Goal: Task Accomplishment & Management: Manage account settings

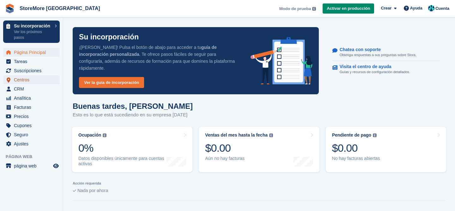
click at [22, 79] on span "Centros" at bounding box center [33, 80] width 38 height 9
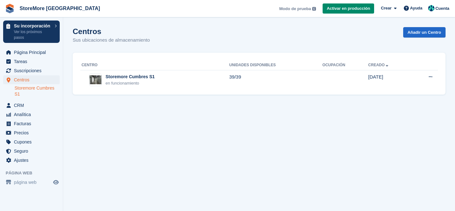
click at [26, 92] on link "Storemore Cumbres S1" at bounding box center [37, 91] width 45 height 12
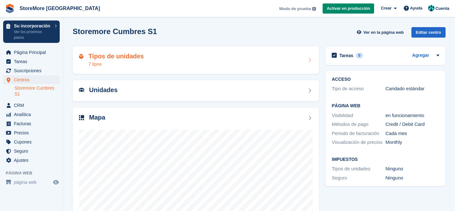
click at [114, 60] on div "Tipos de unidades 7 tipos" at bounding box center [116, 60] width 55 height 15
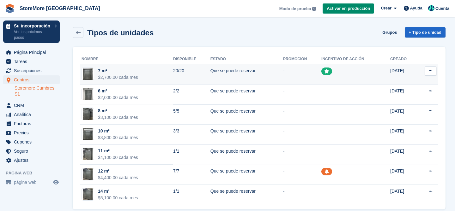
click at [428, 73] on button at bounding box center [431, 70] width 12 height 9
click at [420, 80] on p "Editar tipo de unidad" at bounding box center [406, 83] width 55 height 8
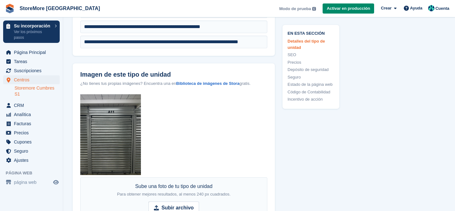
scroll to position [314, 0]
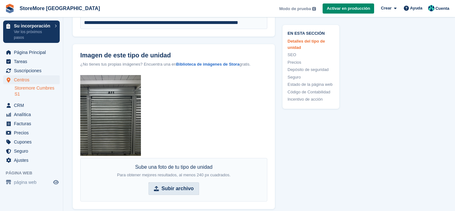
click at [172, 187] on strong "Subir archivo" at bounding box center [178, 189] width 32 height 8
click at [172, 187] on input "Subir archivo" at bounding box center [174, 189] width 51 height 13
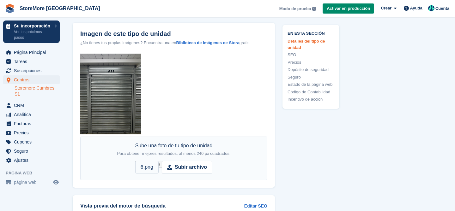
scroll to position [373, 0]
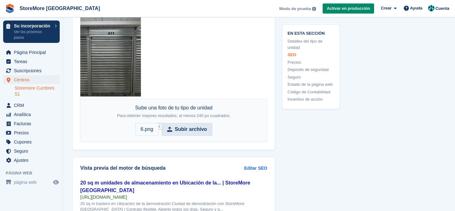
click at [191, 128] on strong "Subir archivo" at bounding box center [191, 130] width 32 height 8
click at [191, 128] on input "Subir archivo 6.png" at bounding box center [173, 129] width 77 height 13
type input "**********"
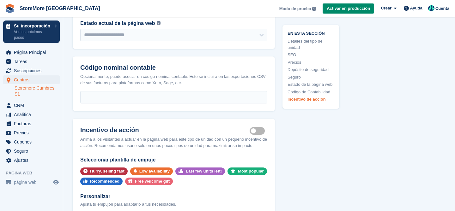
scroll to position [1237, 0]
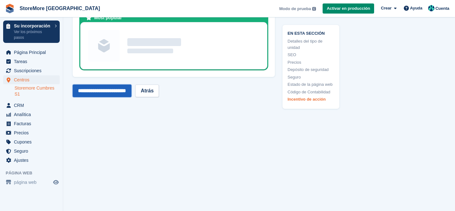
click at [123, 97] on input "**********" at bounding box center [102, 91] width 59 height 13
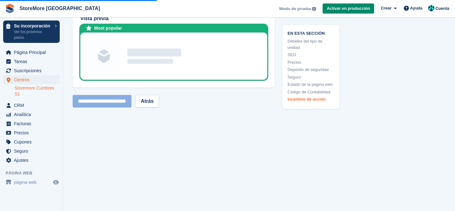
scroll to position [1213, 0]
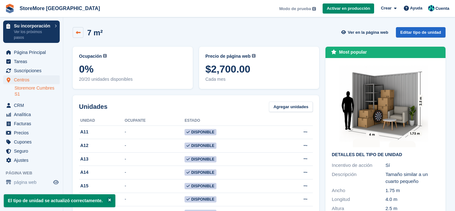
click at [79, 28] on link at bounding box center [78, 32] width 11 height 11
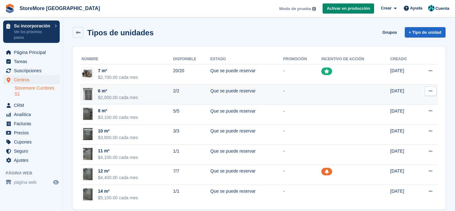
click at [432, 93] on icon at bounding box center [430, 91] width 3 height 4
click at [418, 101] on p "Editar tipo de unidad" at bounding box center [406, 104] width 55 height 8
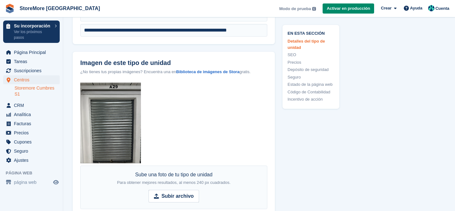
scroll to position [372, 0]
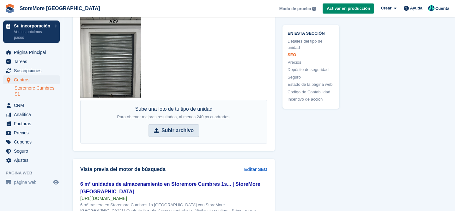
click at [166, 131] on strong "Subir archivo" at bounding box center [178, 131] width 32 height 8
click at [166, 131] on input "Subir archivo" at bounding box center [174, 131] width 51 height 13
type input "**********"
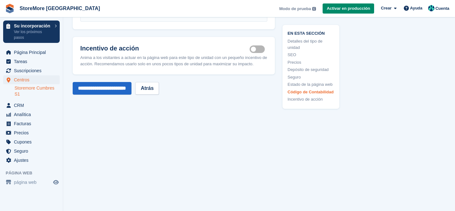
scroll to position [1091, 0]
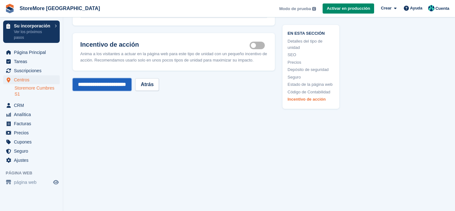
click at [121, 82] on input "**********" at bounding box center [102, 84] width 59 height 13
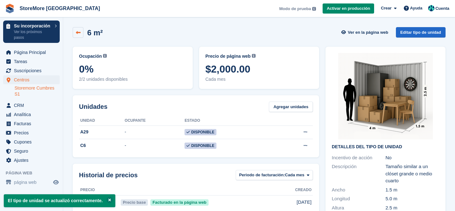
click at [81, 35] on link at bounding box center [78, 32] width 11 height 11
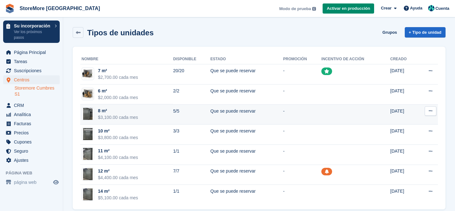
click at [431, 109] on icon at bounding box center [430, 111] width 3 height 4
click at [404, 127] on p "Editar tipo de unidad" at bounding box center [406, 123] width 55 height 8
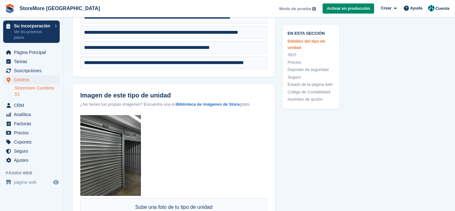
scroll to position [346, 0]
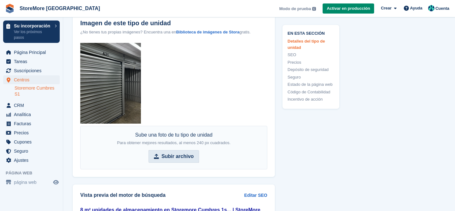
click at [182, 156] on strong "Subir archivo" at bounding box center [178, 157] width 32 height 8
click at [182, 156] on input "Subir archivo" at bounding box center [174, 156] width 51 height 13
type input "**********"
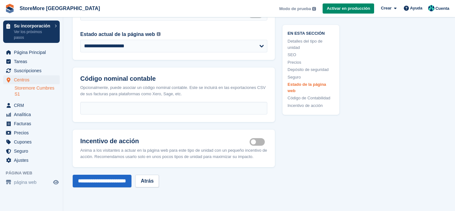
scroll to position [1091, 0]
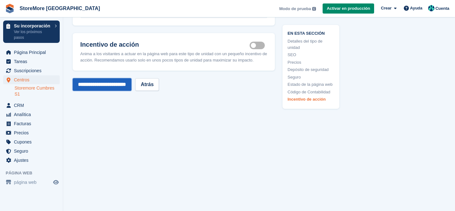
click at [112, 86] on input "**********" at bounding box center [102, 84] width 59 height 13
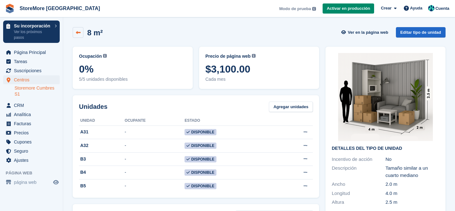
click at [73, 32] on link at bounding box center [78, 32] width 11 height 11
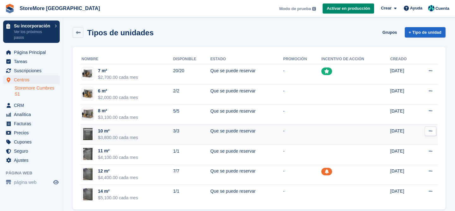
click at [433, 131] on button at bounding box center [431, 131] width 12 height 9
click at [401, 143] on p "Editar tipo de unidad" at bounding box center [406, 144] width 55 height 8
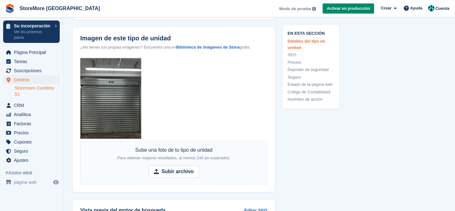
scroll to position [339, 0]
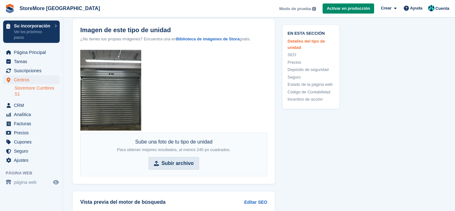
click at [184, 167] on span "Subir archivo" at bounding box center [174, 163] width 51 height 13
click at [184, 167] on input "Subir archivo" at bounding box center [174, 163] width 51 height 13
type input "**********"
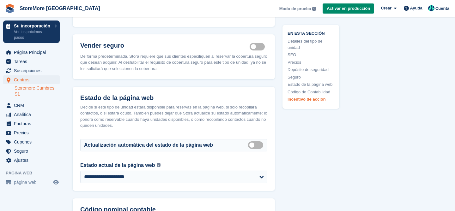
scroll to position [1091, 0]
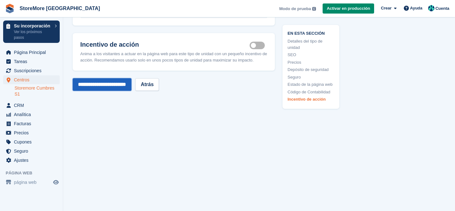
click at [124, 83] on input "**********" at bounding box center [102, 84] width 59 height 13
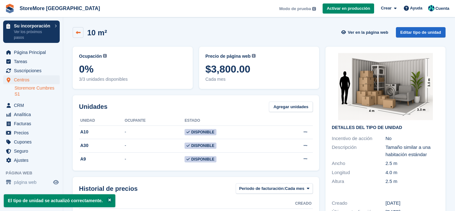
click at [76, 34] on icon at bounding box center [78, 32] width 5 height 5
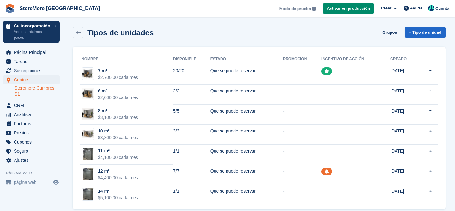
scroll to position [8, 0]
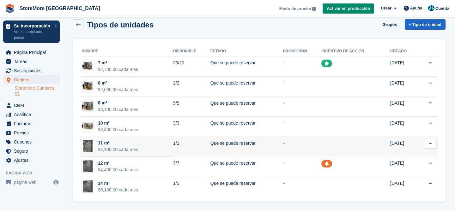
click at [430, 144] on icon at bounding box center [430, 144] width 3 height 4
click at [397, 153] on p "Editar tipo de unidad" at bounding box center [406, 156] width 55 height 8
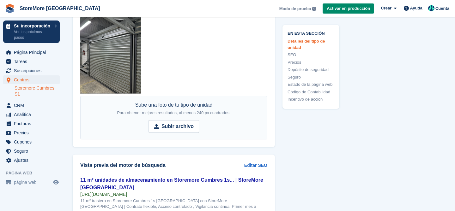
scroll to position [373, 0]
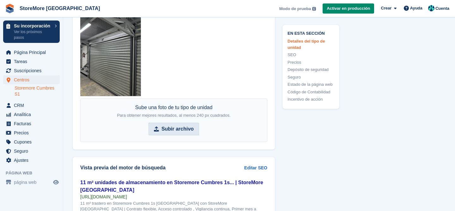
click at [162, 126] on strong "Subir archivo" at bounding box center [178, 129] width 32 height 8
click at [162, 126] on input "Subir archivo" at bounding box center [174, 129] width 51 height 13
type input "**********"
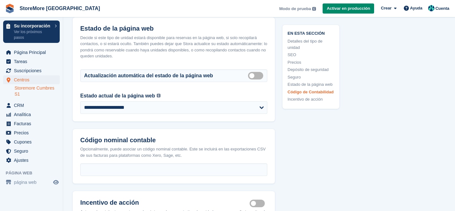
scroll to position [1087, 0]
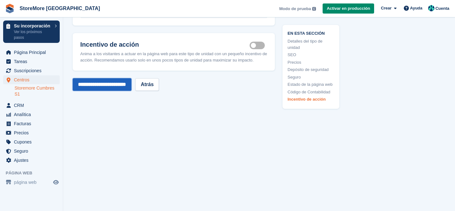
click at [123, 91] on input "**********" at bounding box center [102, 84] width 59 height 13
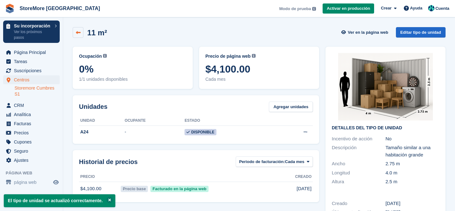
click at [78, 34] on icon at bounding box center [78, 32] width 5 height 5
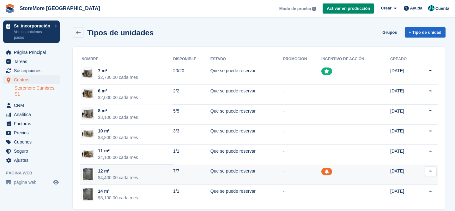
scroll to position [8, 0]
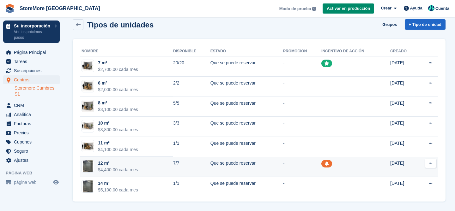
click at [432, 167] on button at bounding box center [431, 163] width 12 height 9
click at [412, 174] on p "Editar tipo de unidad" at bounding box center [406, 176] width 55 height 8
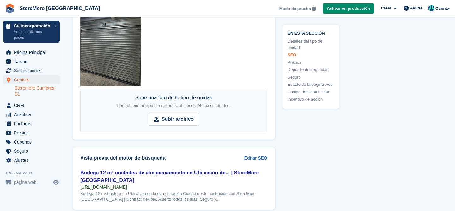
scroll to position [389, 0]
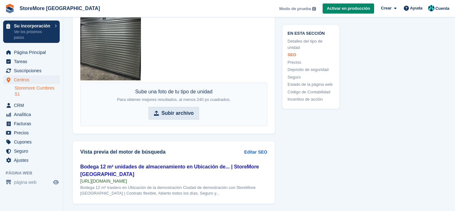
click at [176, 107] on span "Subir archivo" at bounding box center [174, 113] width 51 height 13
click at [176, 107] on input "Subir archivo" at bounding box center [174, 113] width 51 height 13
type input "**********"
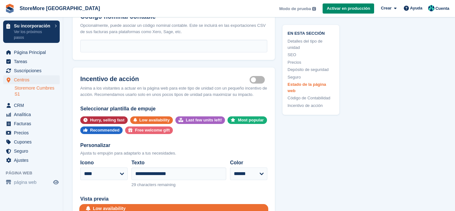
scroll to position [1254, 0]
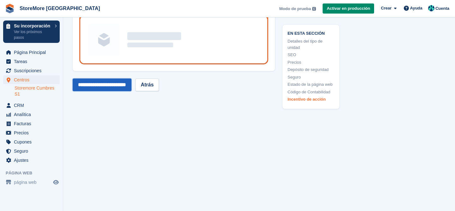
click at [113, 86] on input "**********" at bounding box center [102, 85] width 59 height 13
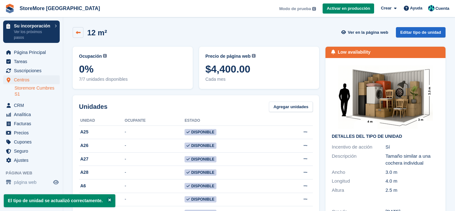
click at [80, 31] on icon at bounding box center [78, 32] width 5 height 5
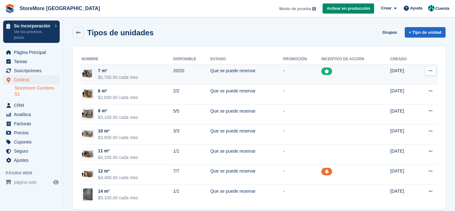
scroll to position [8, 0]
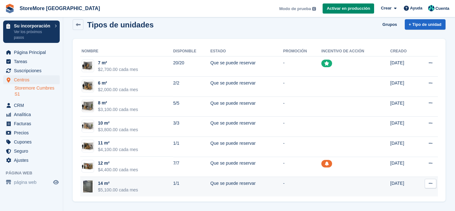
click at [431, 187] on button at bounding box center [431, 183] width 12 height 9
click at [412, 199] on p "Editar tipo de unidad" at bounding box center [406, 196] width 55 height 8
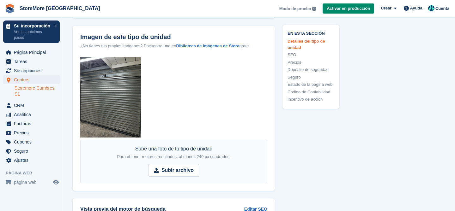
scroll to position [340, 0]
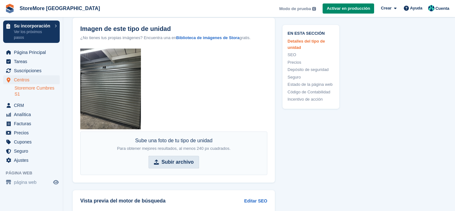
click at [172, 163] on strong "Subir archivo" at bounding box center [178, 163] width 32 height 8
click at [172, 163] on input "Subir archivo" at bounding box center [174, 162] width 51 height 13
type input "**********"
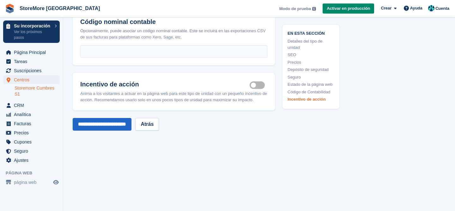
scroll to position [1091, 0]
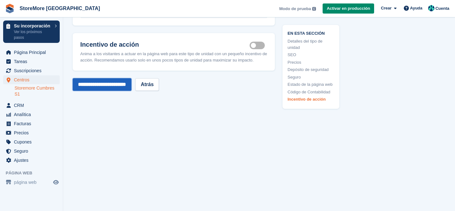
click at [120, 83] on input "**********" at bounding box center [102, 84] width 59 height 13
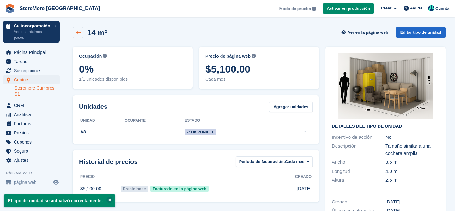
click at [80, 32] on icon at bounding box center [78, 32] width 5 height 5
